Goal: Transaction & Acquisition: Purchase product/service

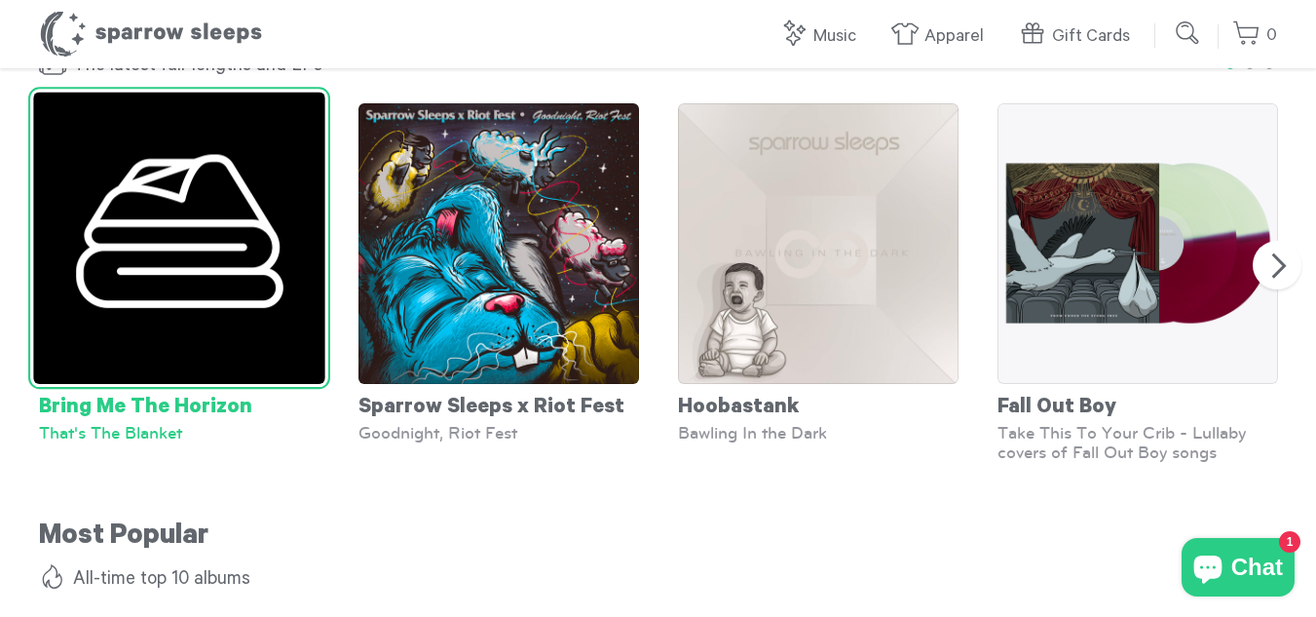
scroll to position [1309, 0]
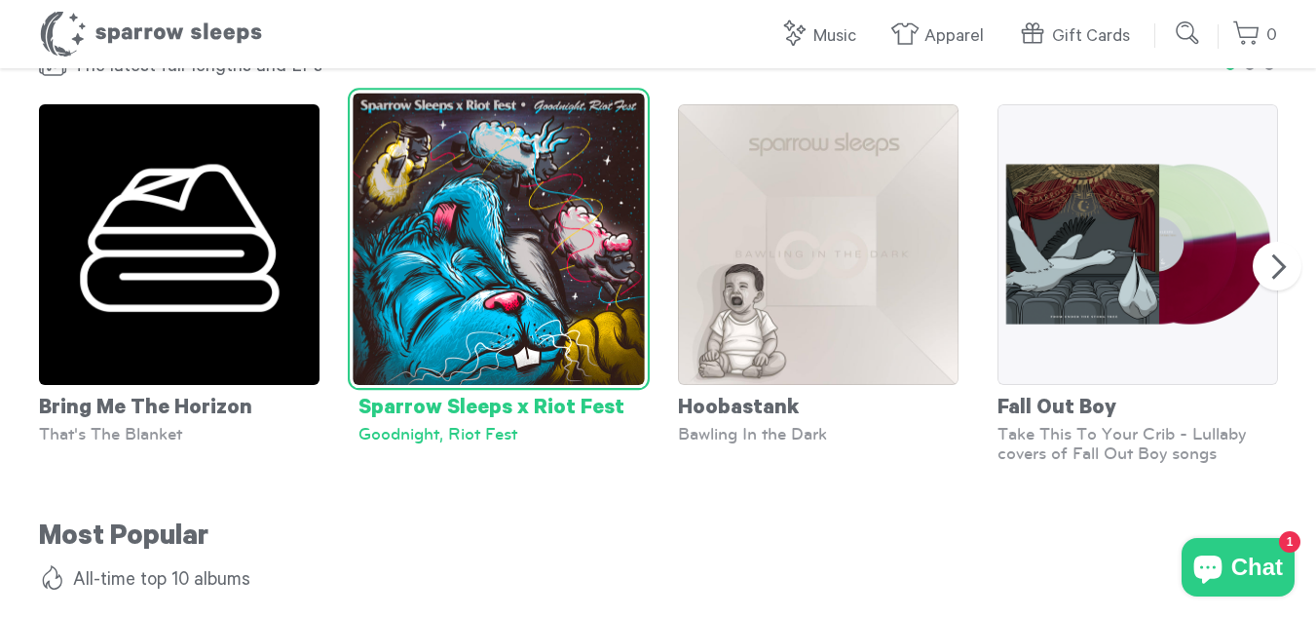
click at [497, 205] on img at bounding box center [499, 239] width 292 height 292
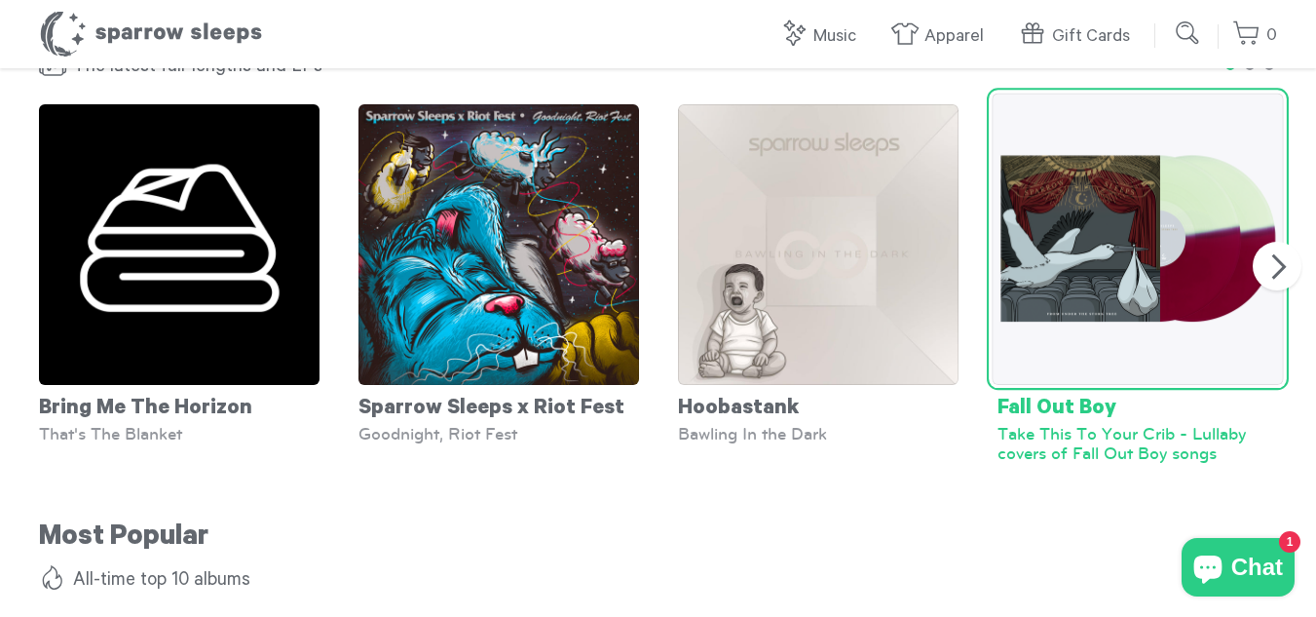
click at [1074, 265] on img at bounding box center [1138, 239] width 292 height 292
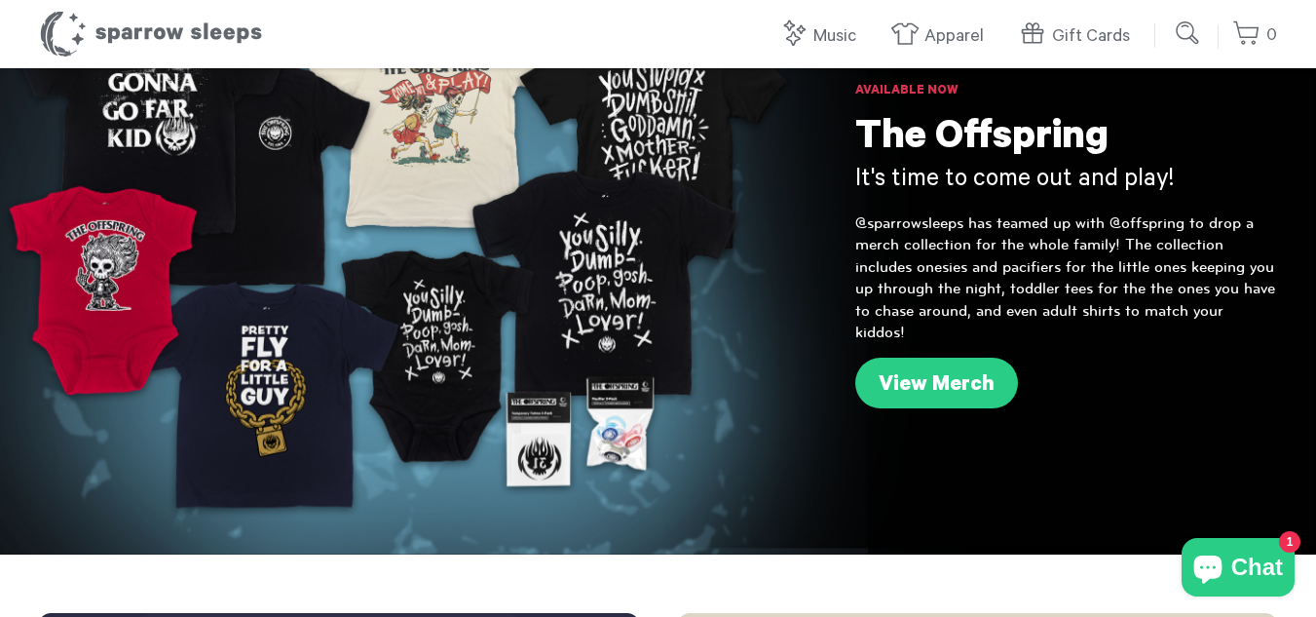
scroll to position [113, 0]
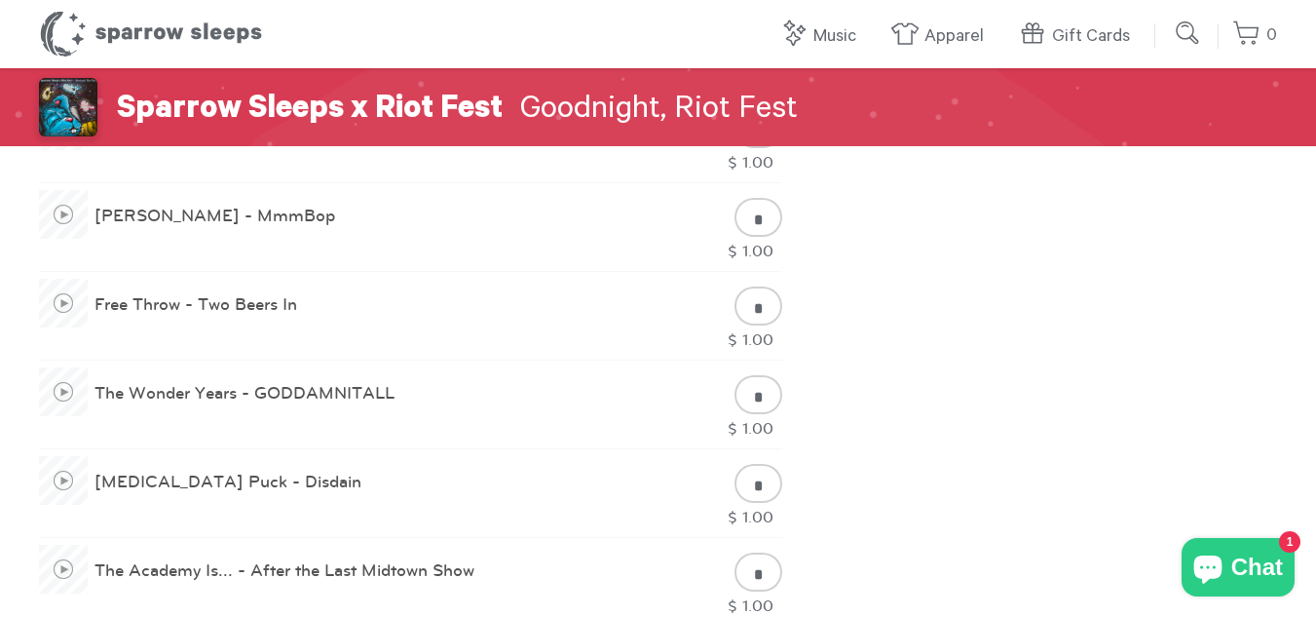
scroll to position [1189, 0]
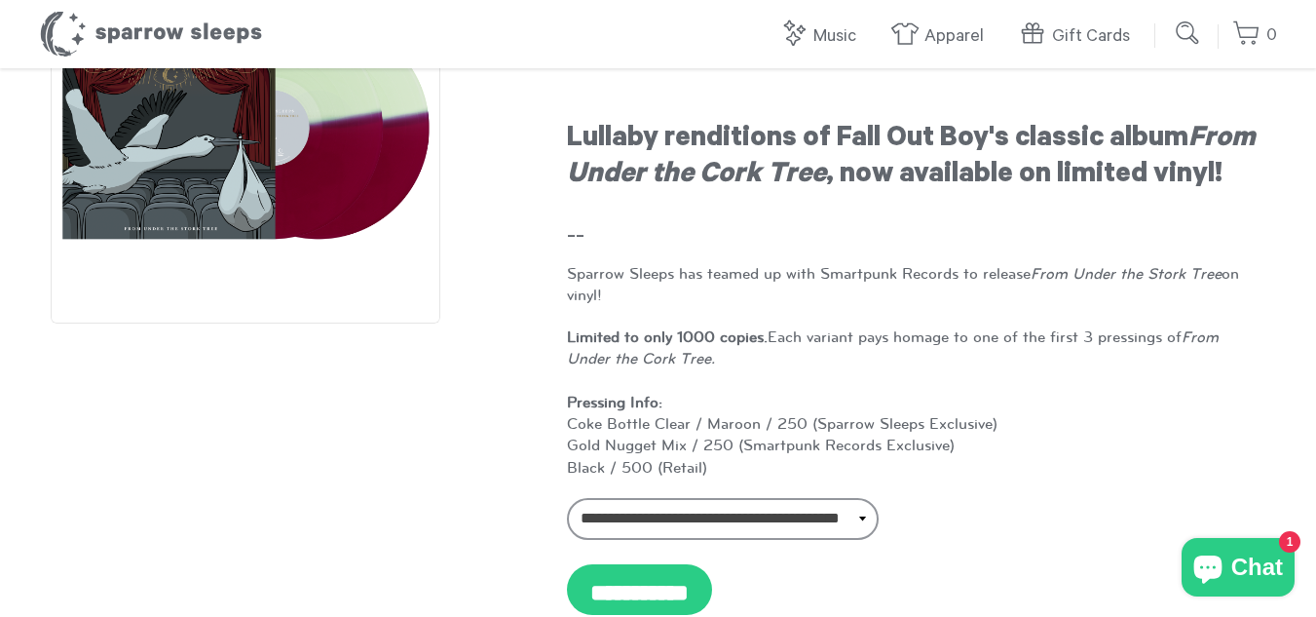
scroll to position [174, 0]
